Goal: Information Seeking & Learning: Find specific fact

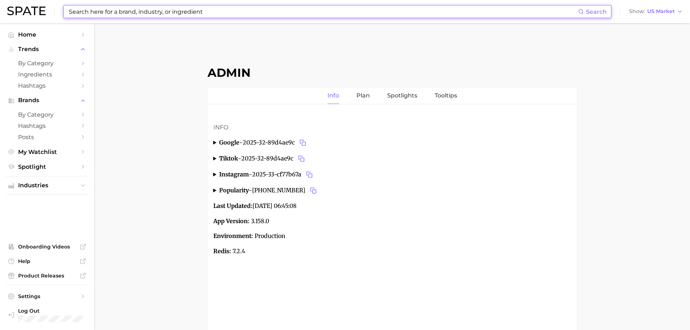
click at [257, 14] on input at bounding box center [323, 11] width 510 height 12
paste input "grippy serum"
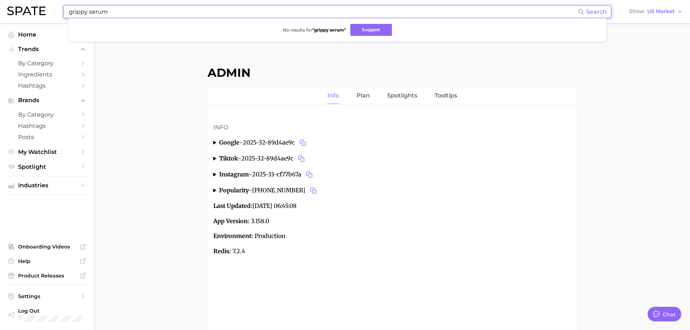
click at [138, 7] on input "grippy serum" at bounding box center [323, 11] width 510 height 12
paste input "sober dating"
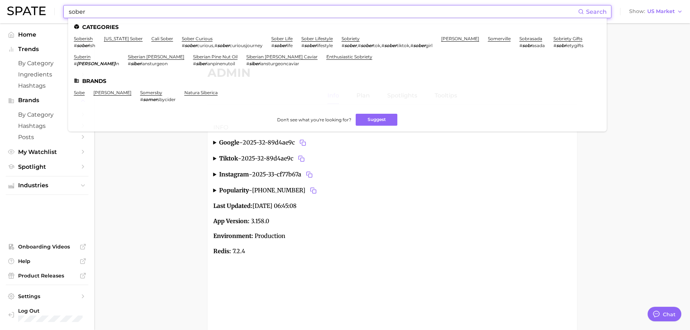
click at [173, 10] on input "sober" at bounding box center [323, 11] width 510 height 12
paste input "muscle recovery"
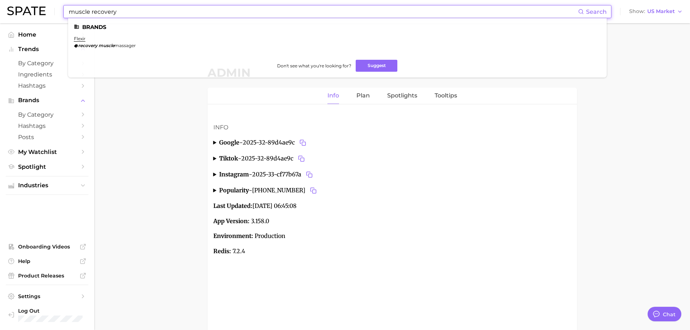
click at [163, 12] on input "muscle recovery" at bounding box center [323, 11] width 510 height 12
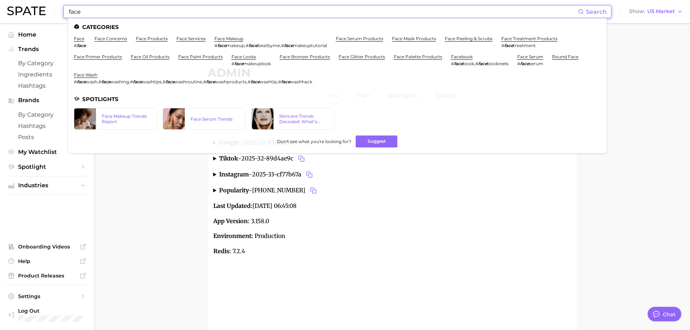
click at [128, 13] on input "face" at bounding box center [323, 11] width 510 height 12
paste input "ial features"
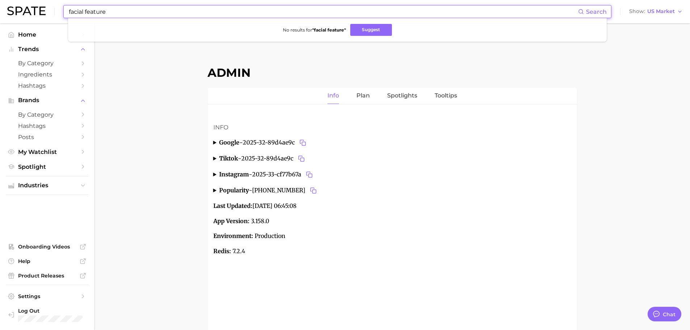
click at [176, 12] on input "facial feature" at bounding box center [323, 11] width 510 height 12
paste input "sober dating"
type input "sober dating"
